Goal: Find specific page/section: Find specific page/section

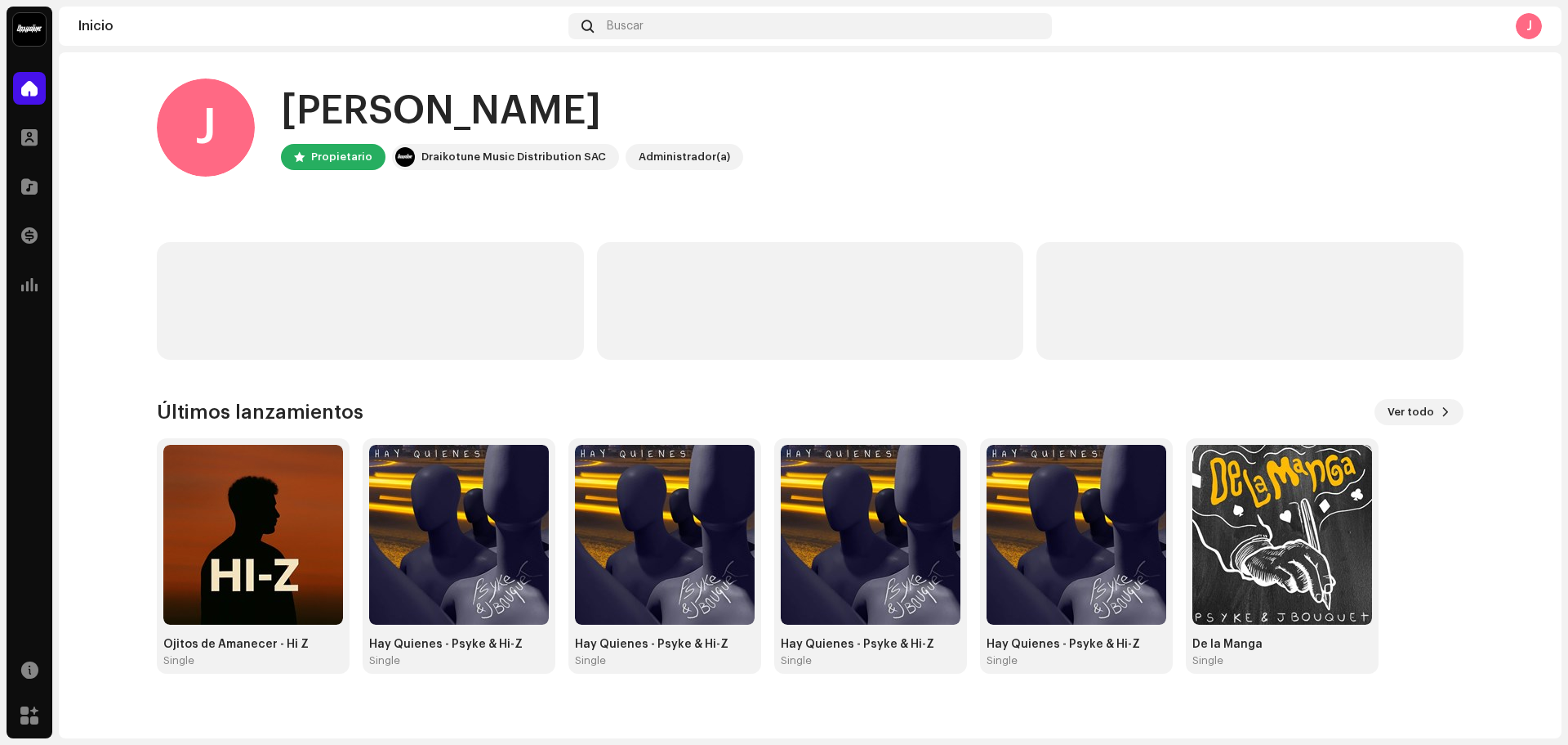
click at [575, 79] on div "[PERSON_NAME], , [PERSON_NAME] Draikotune Music Distribution SAC Administrador(…" at bounding box center [811, 127] width 1307 height 98
click at [31, 146] on div at bounding box center [29, 137] width 33 height 33
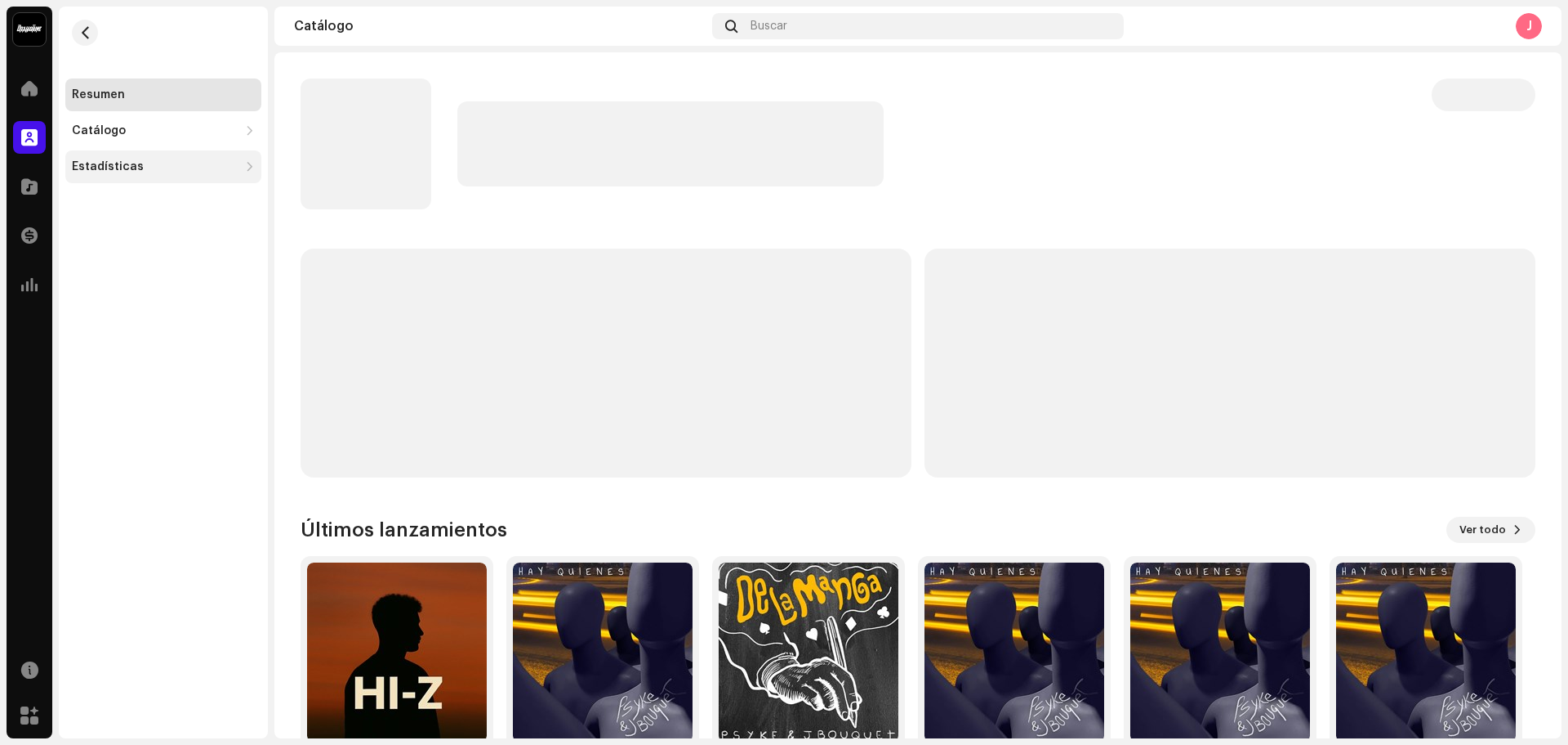
click at [134, 167] on div "Estadísticas" at bounding box center [108, 167] width 72 height 13
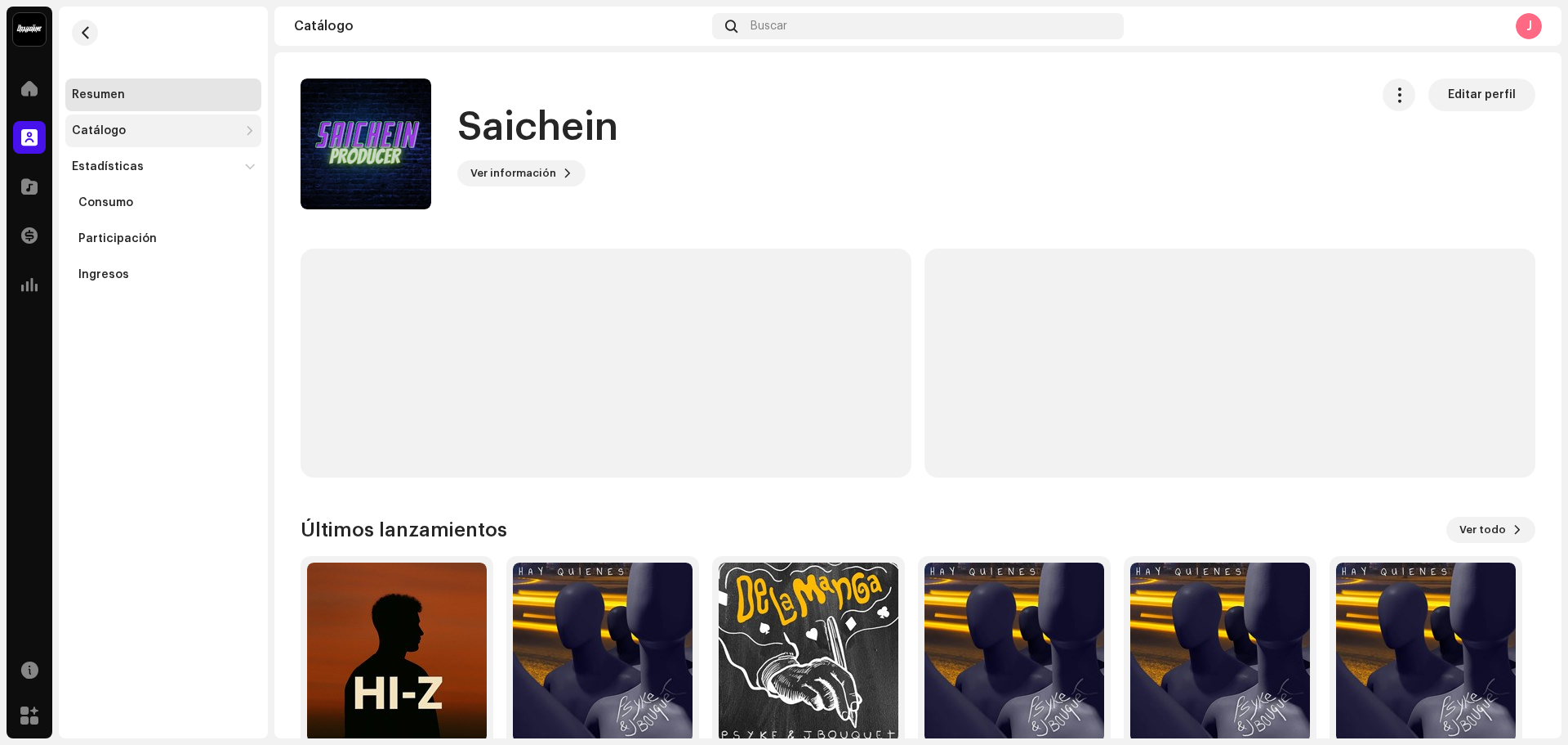
click at [129, 138] on div "Catálogo" at bounding box center [163, 130] width 196 height 33
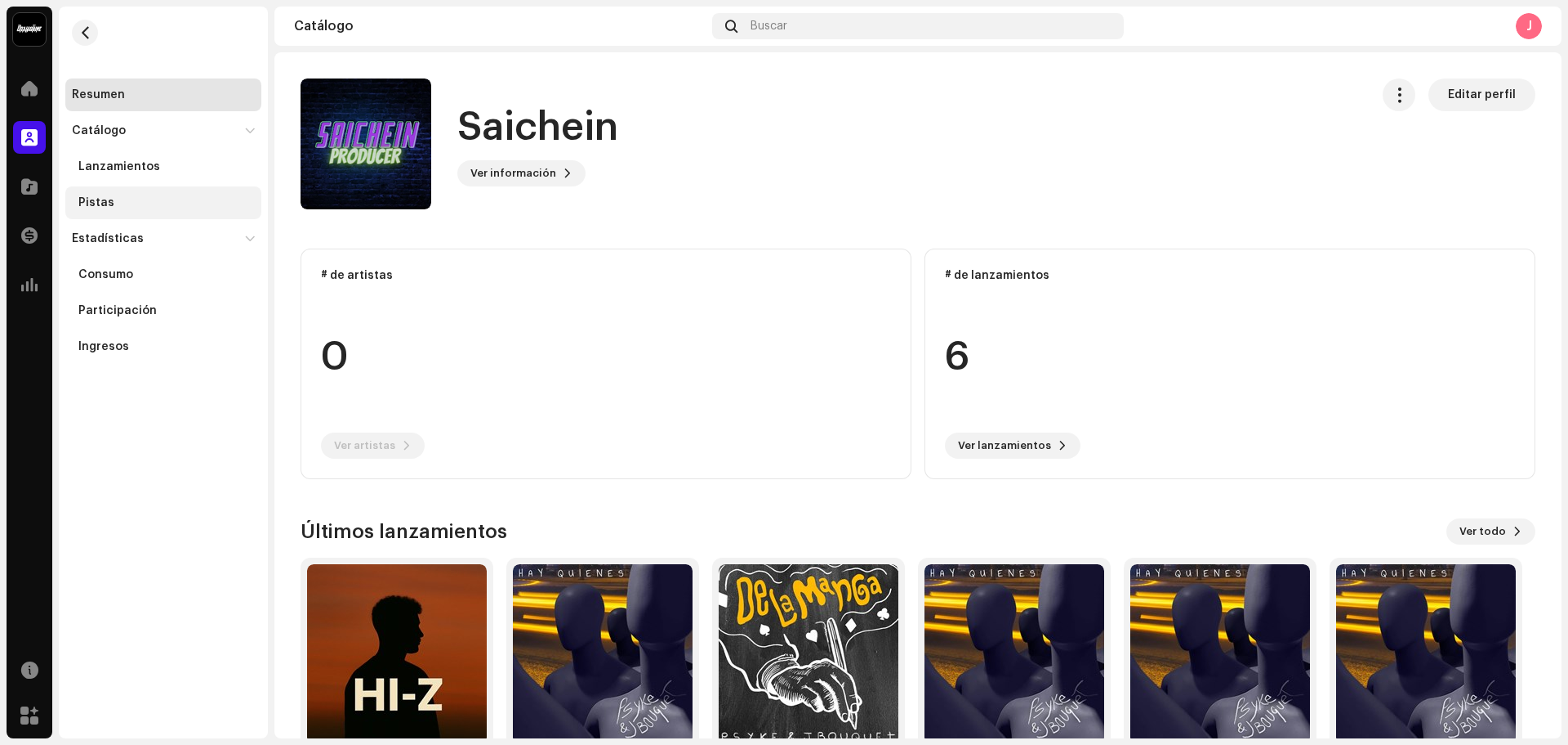
click at [111, 197] on div "Pistas" at bounding box center [96, 203] width 36 height 13
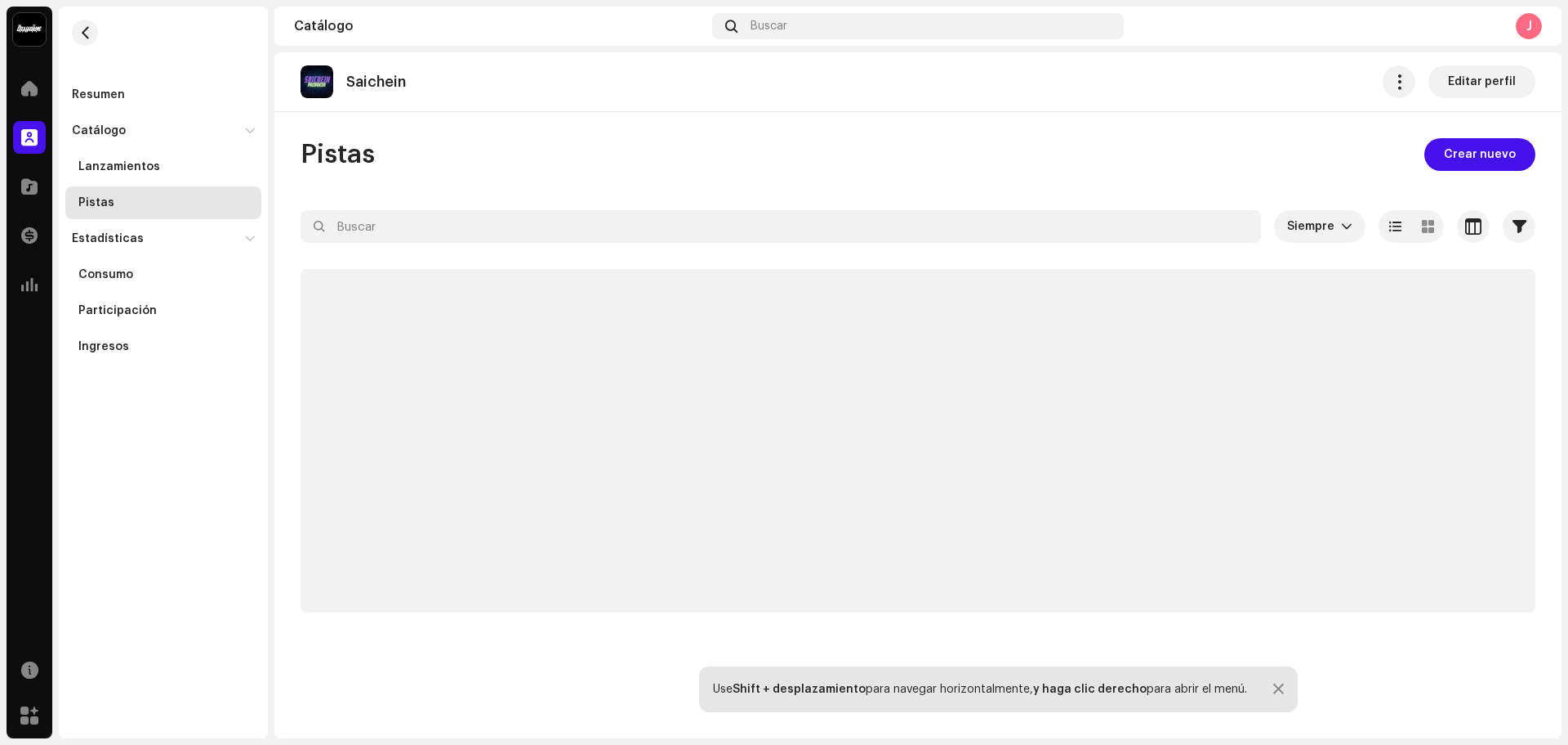
click at [666, 112] on div "Saichein Editar perfil" at bounding box center [918, 82] width 1288 height 60
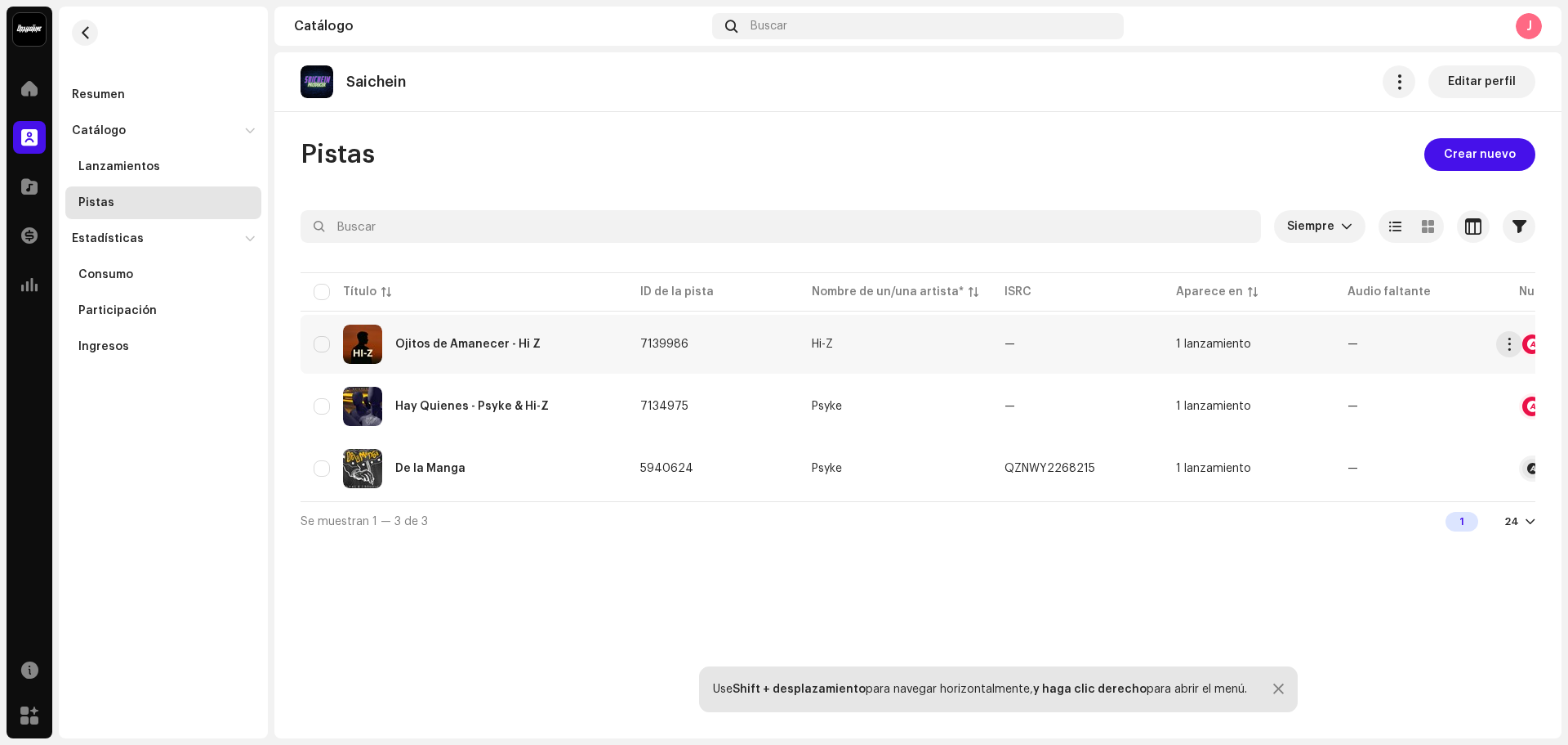
click at [673, 349] on span "7139986" at bounding box center [665, 343] width 48 height 11
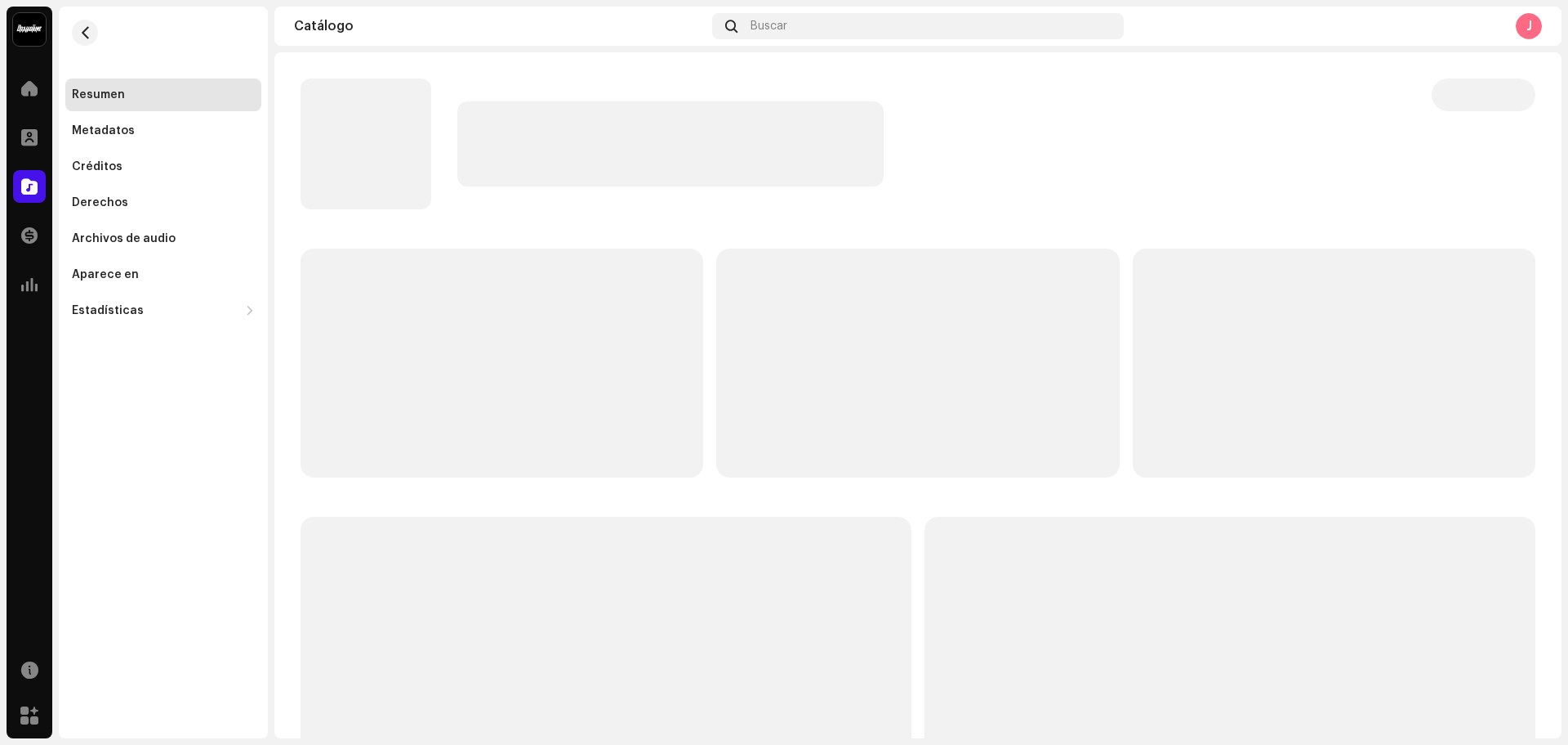
click at [673, 349] on p-skeleton at bounding box center [501, 362] width 402 height 229
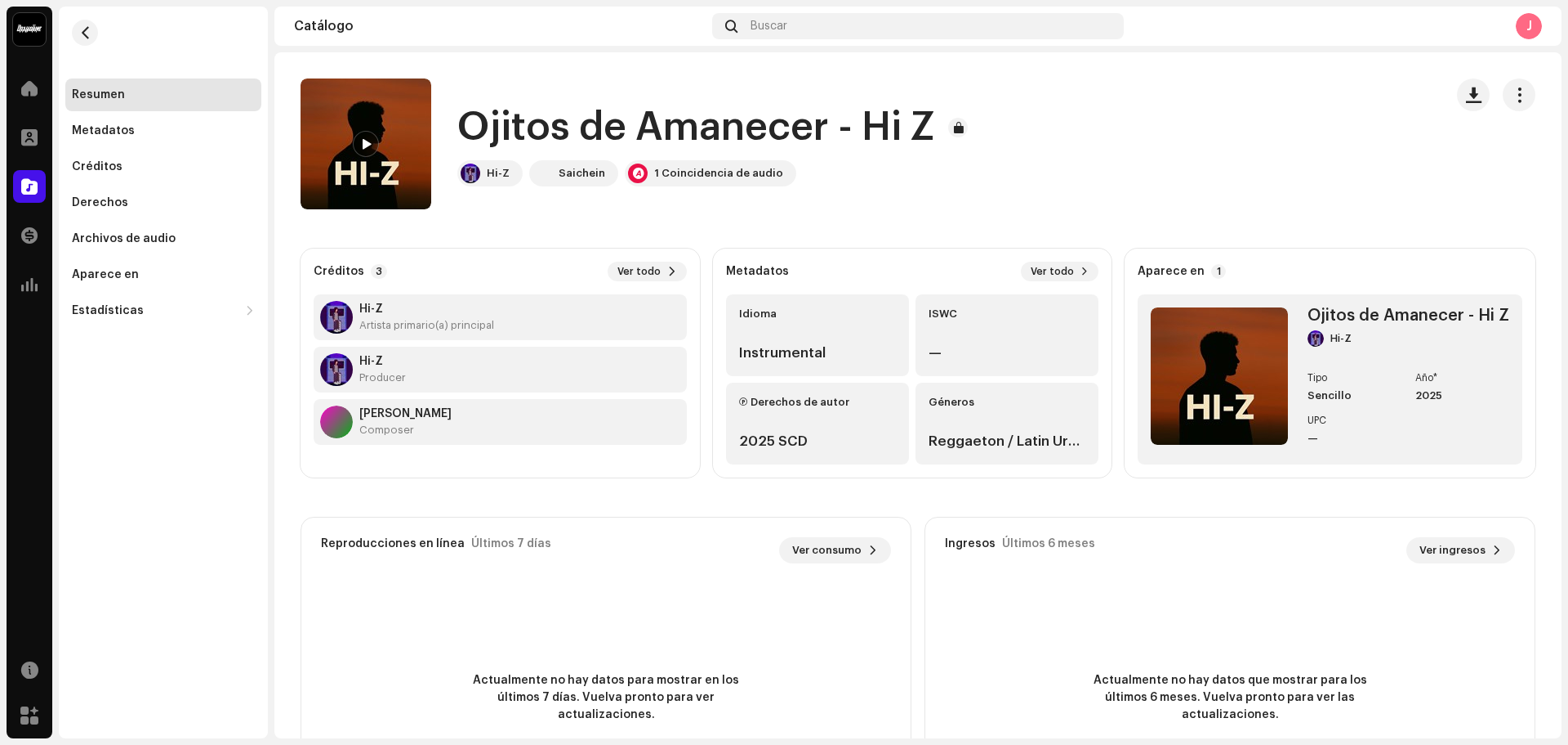
click at [905, 181] on div "Hi-Z Saichein 1 Coincidencia de audio" at bounding box center [715, 173] width 517 height 26
